Goal: Check status

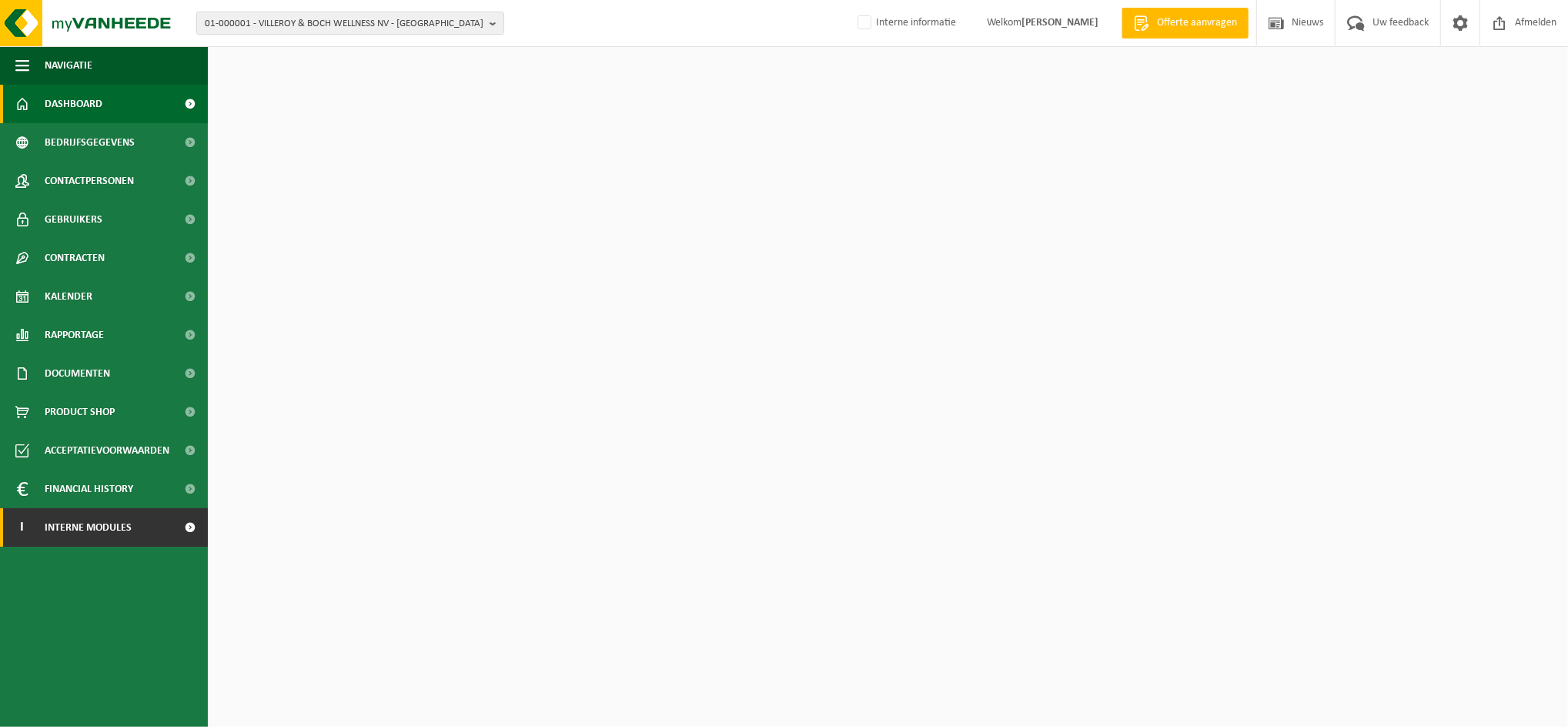
click at [67, 525] on span "Interne modules" at bounding box center [88, 527] width 87 height 38
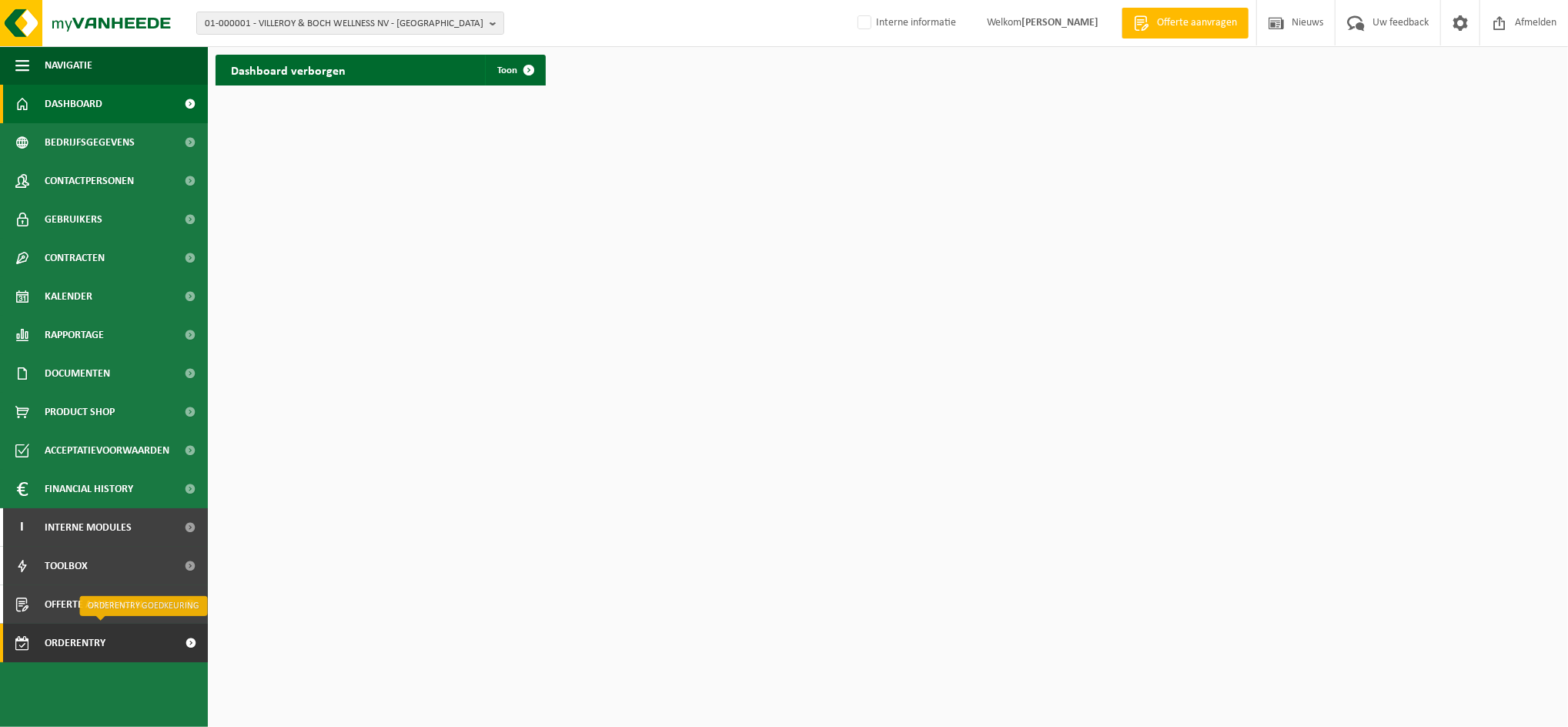
click at [83, 647] on span "Orderentry Goedkeuring" at bounding box center [109, 642] width 129 height 38
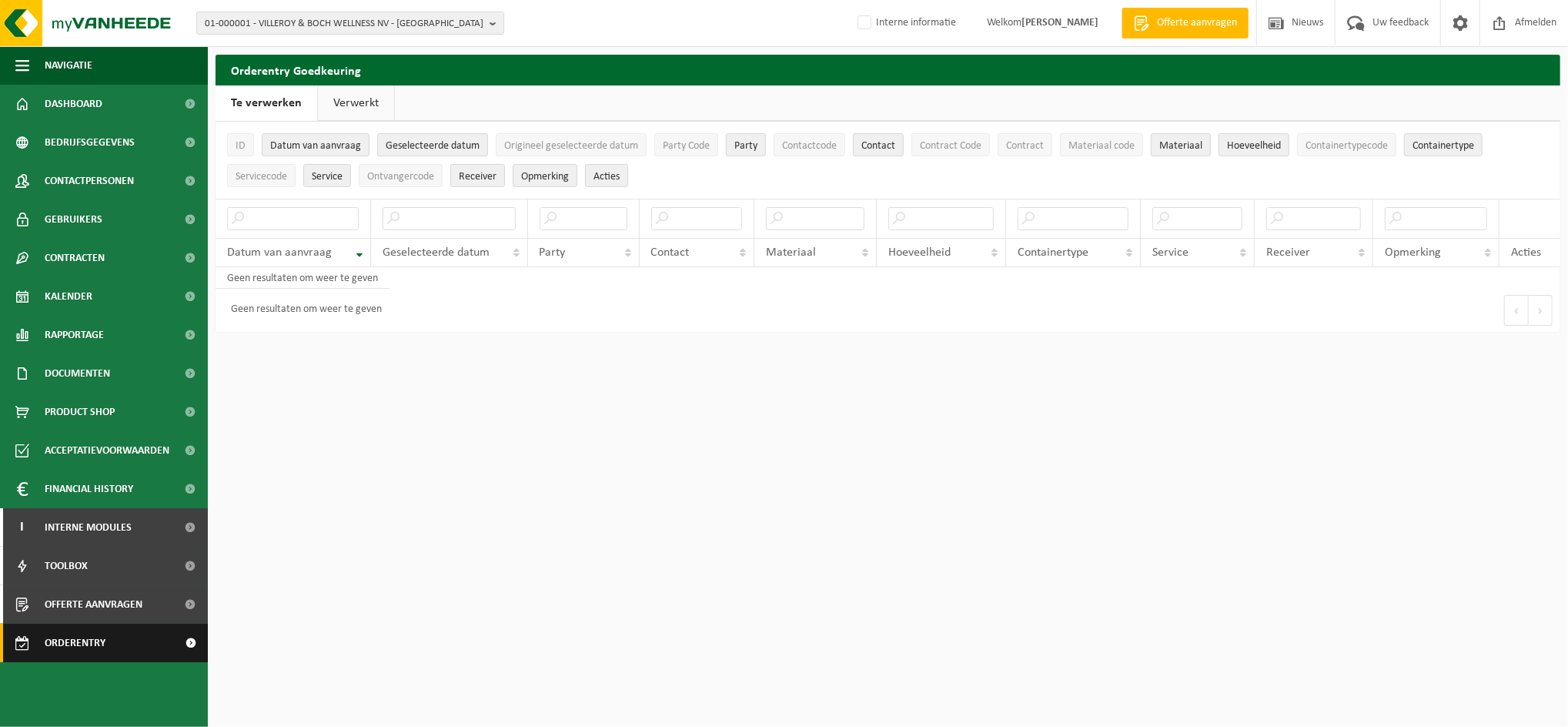
click at [80, 644] on span "Orderentry Goedkeuring" at bounding box center [109, 642] width 129 height 38
click at [356, 111] on link "Verwerkt" at bounding box center [356, 103] width 76 height 35
